Goal: Task Accomplishment & Management: Manage account settings

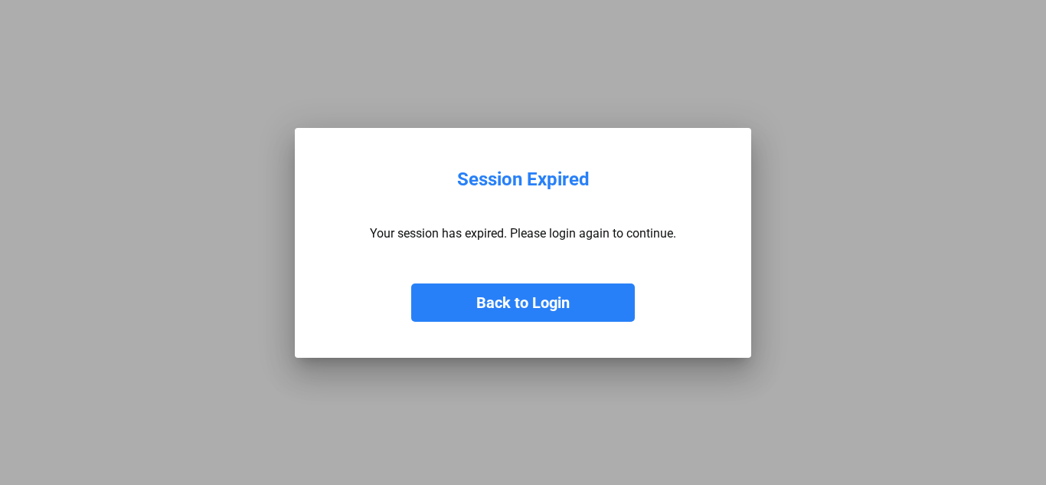
click at [492, 290] on button "Back to Login" at bounding box center [523, 302] width 224 height 38
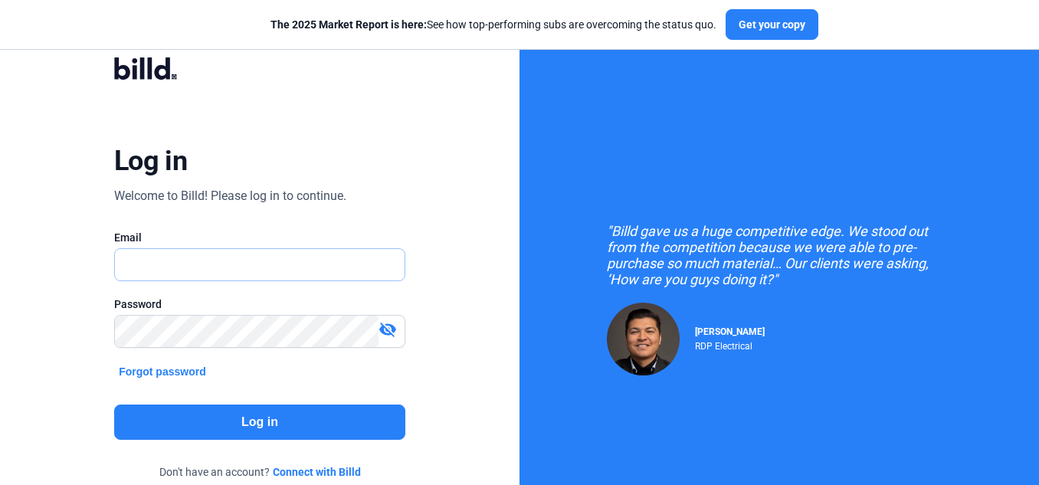
type input "[EMAIL_ADDRESS][DOMAIN_NAME]"
click at [371, 416] on button "Log in" at bounding box center [259, 421] width 291 height 35
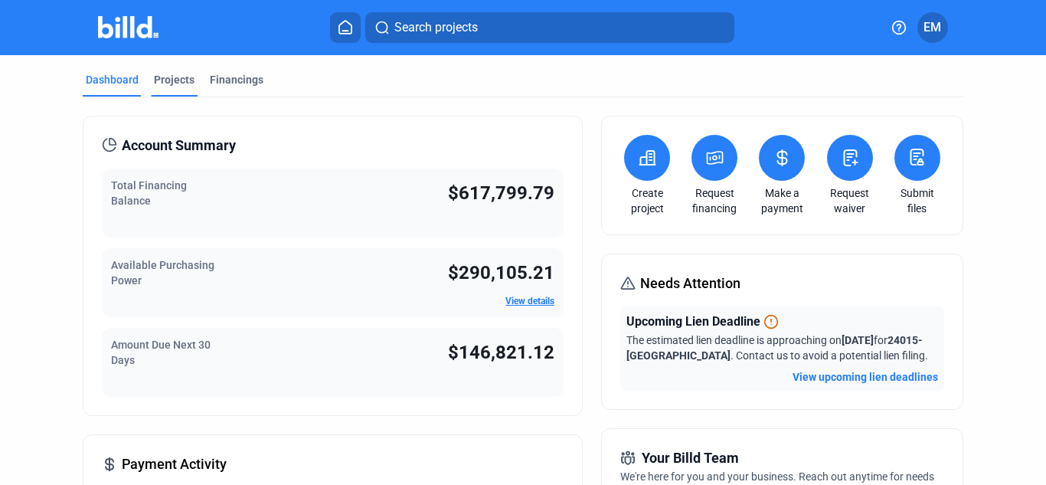
click at [161, 79] on div "Projects" at bounding box center [174, 79] width 41 height 15
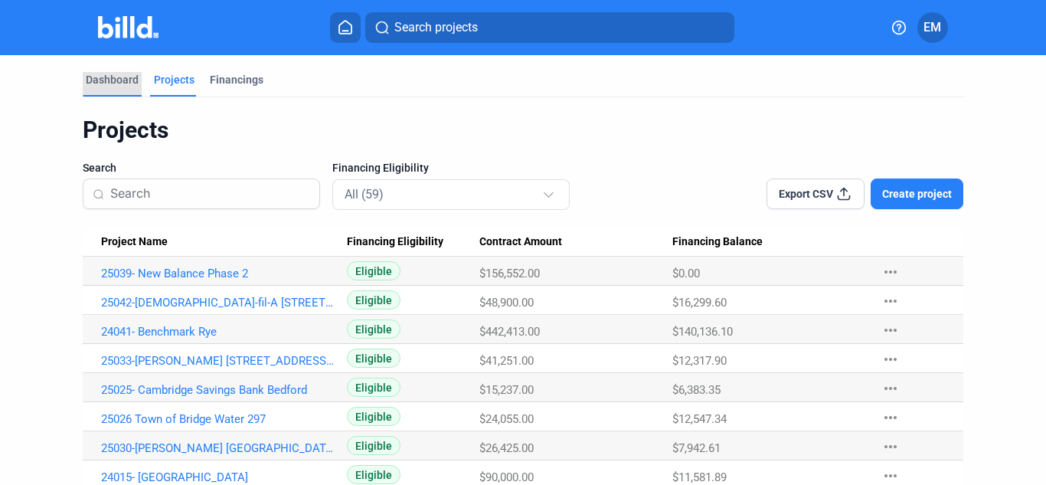
click at [112, 79] on div "Dashboard" at bounding box center [112, 79] width 53 height 15
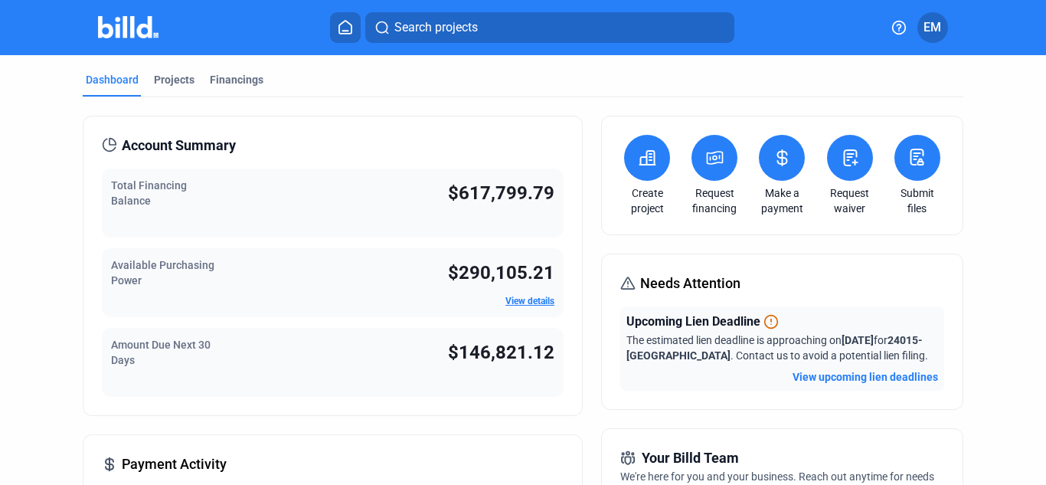
click at [779, 162] on icon at bounding box center [782, 158] width 19 height 18
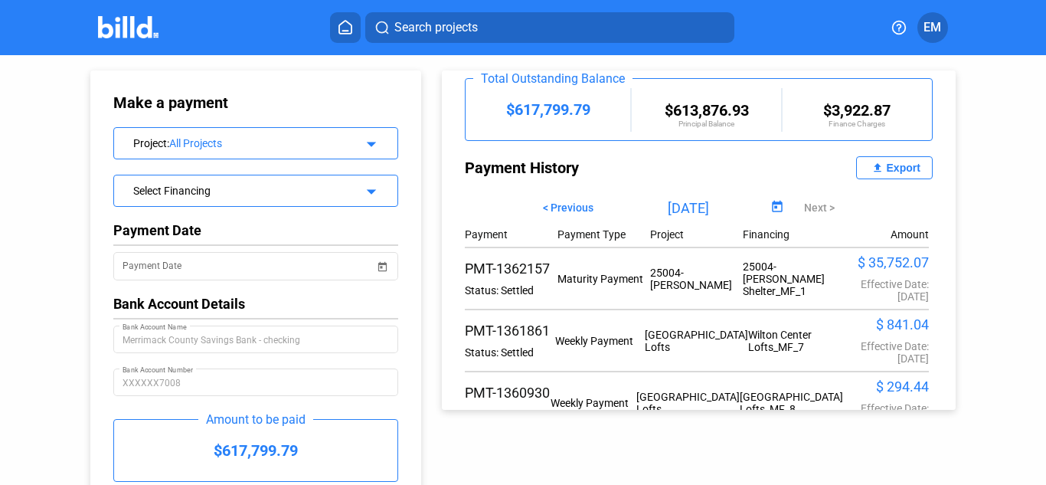
scroll to position [153, 0]
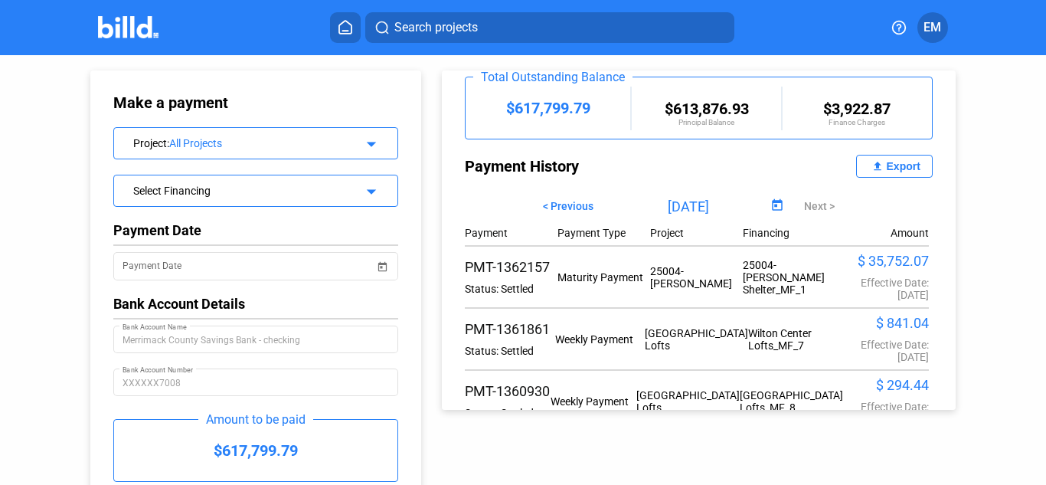
click at [869, 167] on mat-icon "file_upload" at bounding box center [878, 166] width 18 height 18
